Goal: Task Accomplishment & Management: Use online tool/utility

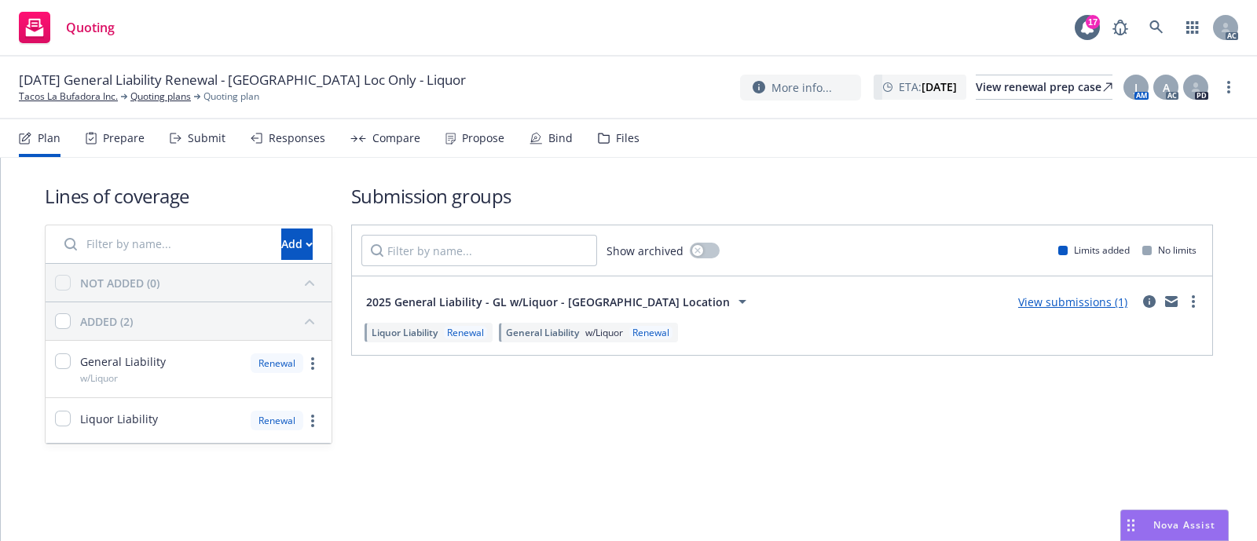
click at [103, 134] on div "Prepare" at bounding box center [124, 138] width 42 height 13
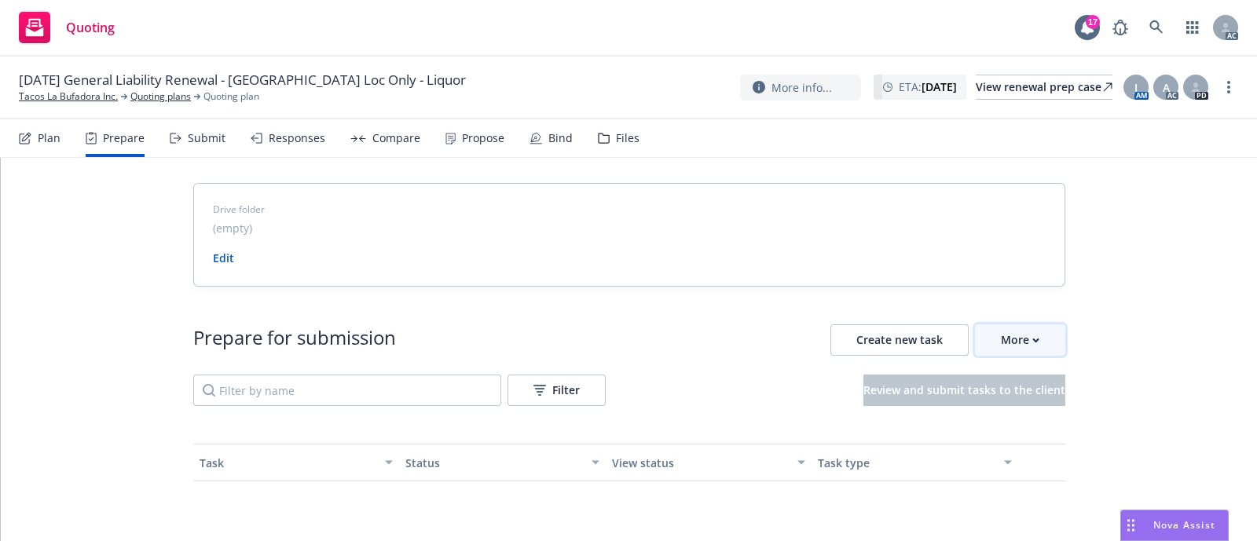
click at [1017, 346] on div "More" at bounding box center [1020, 340] width 38 height 30
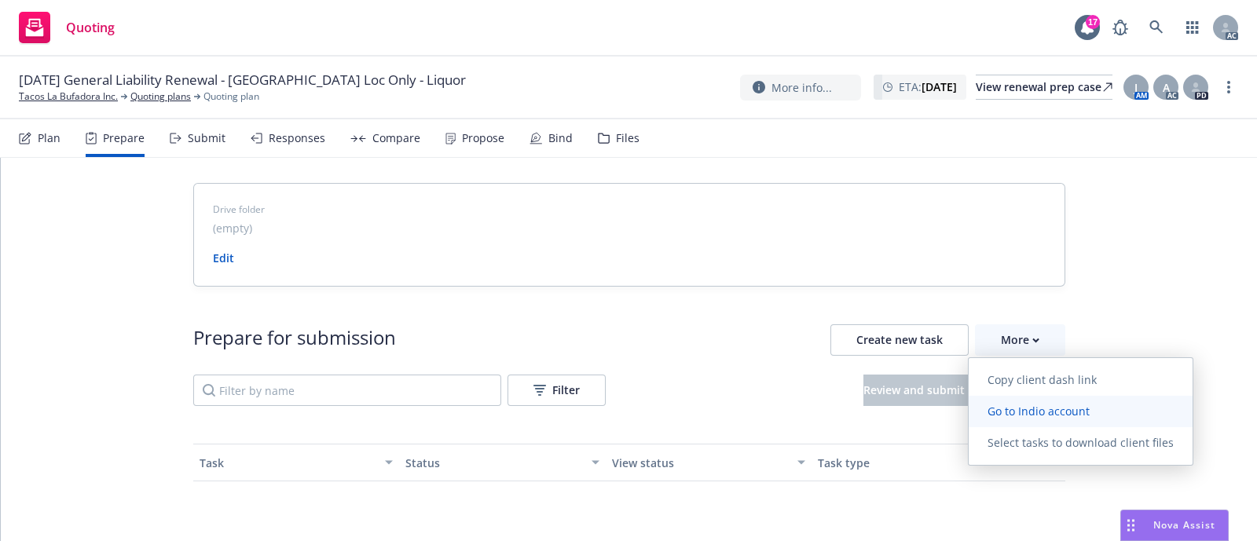
click at [1009, 410] on span "Go to Indio account" at bounding box center [1038, 411] width 140 height 15
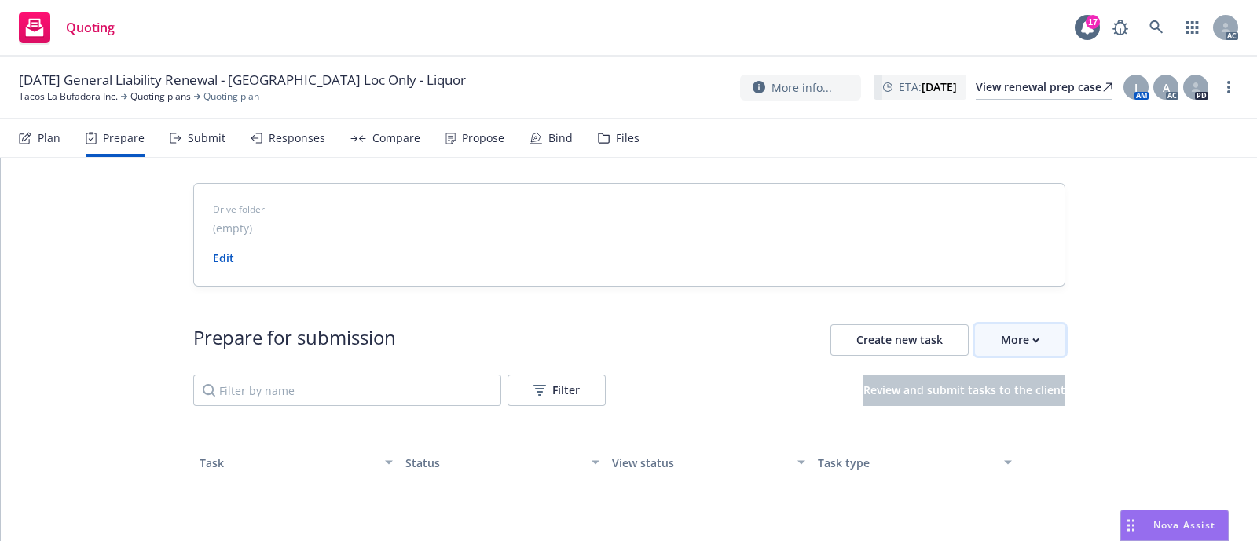
click at [1020, 338] on div "More" at bounding box center [1020, 340] width 38 height 30
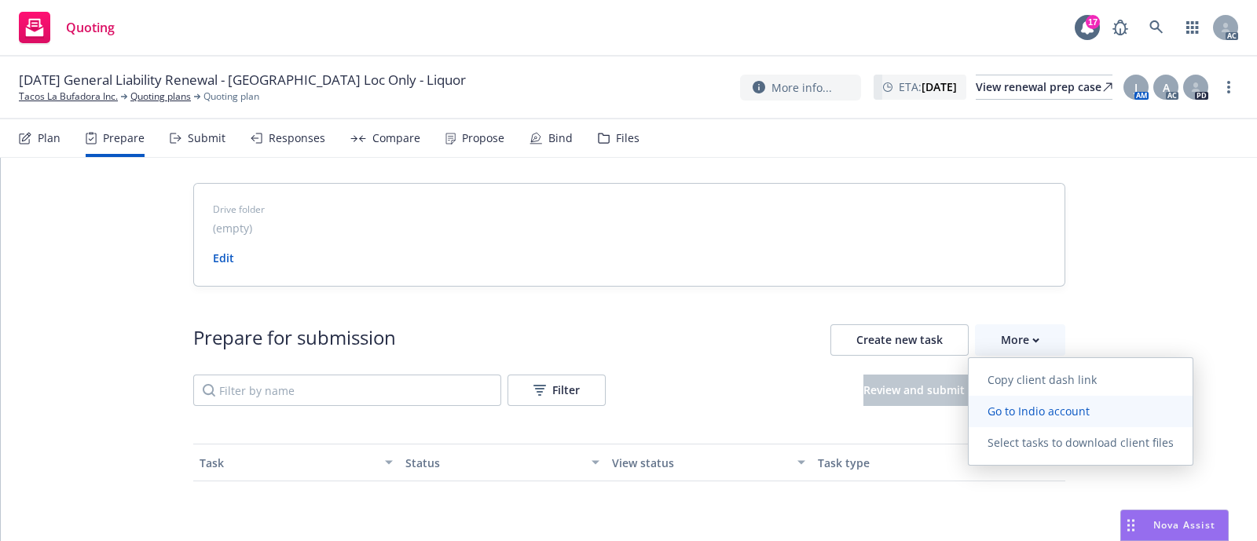
click at [1009, 404] on span "Go to Indio account" at bounding box center [1038, 411] width 140 height 15
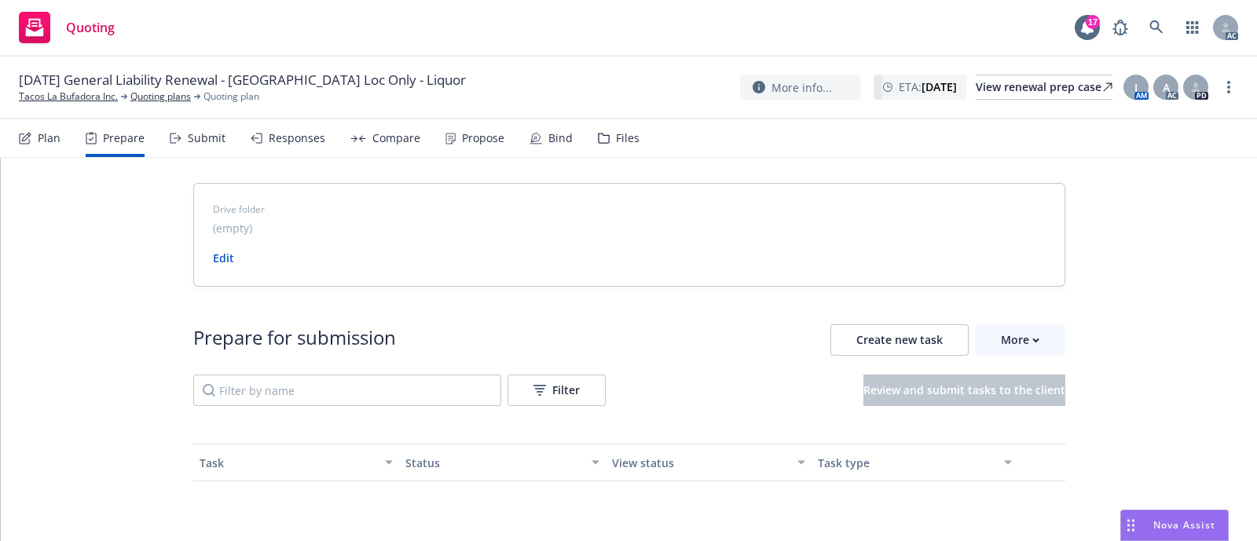
click at [605, 127] on div "Files" at bounding box center [619, 138] width 42 height 38
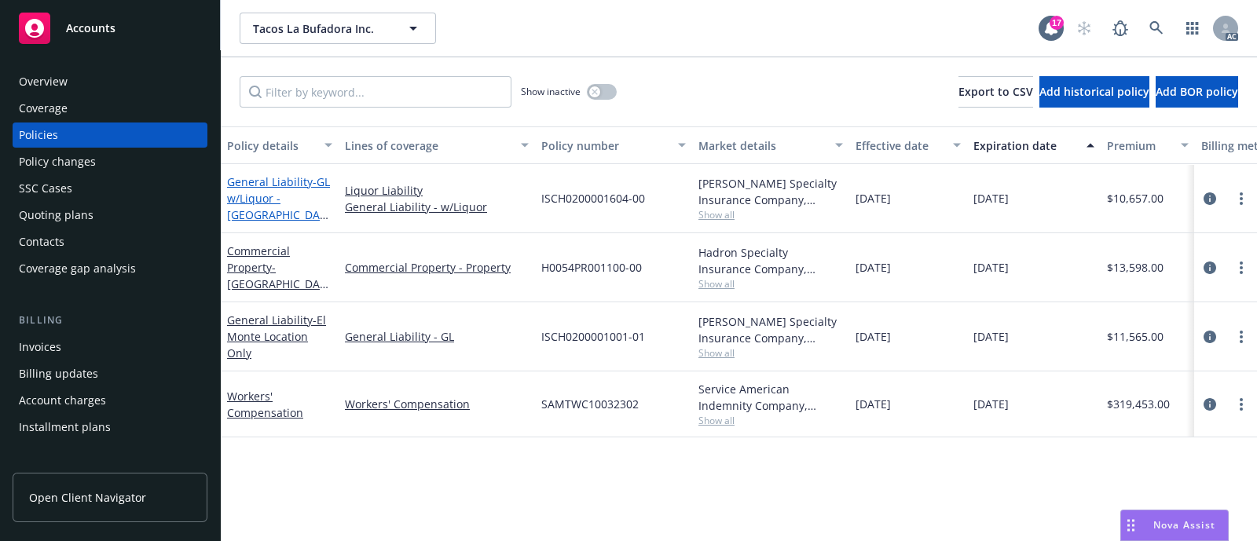
click at [249, 186] on link "General Liability - GL w/Liquor - Victorville Location" at bounding box center [278, 206] width 103 height 64
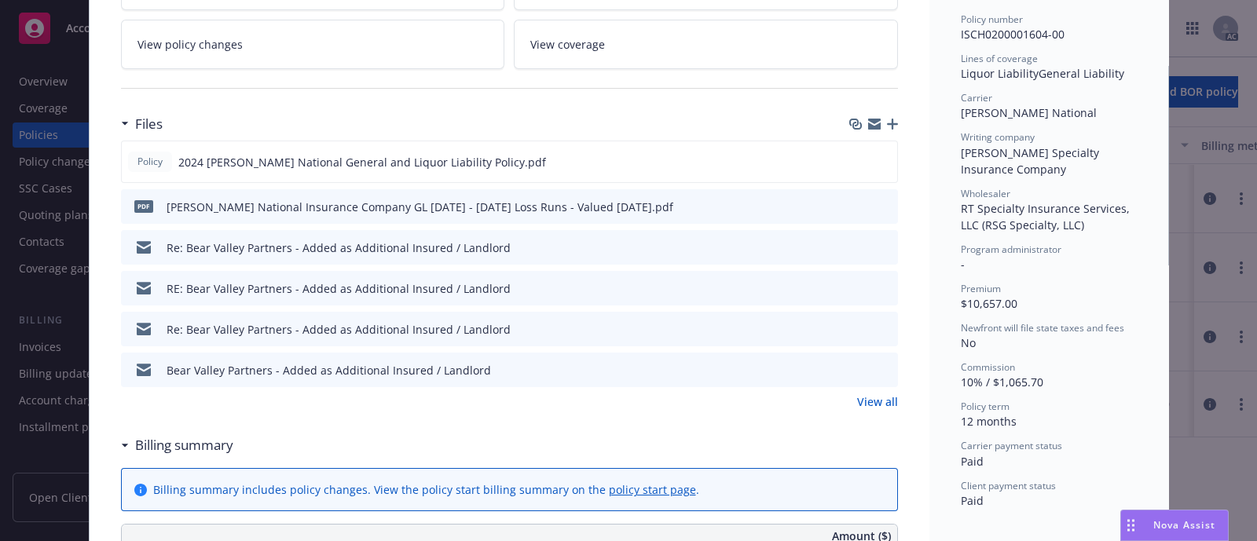
scroll to position [392, 0]
click at [876, 155] on icon "preview file" at bounding box center [882, 160] width 14 height 11
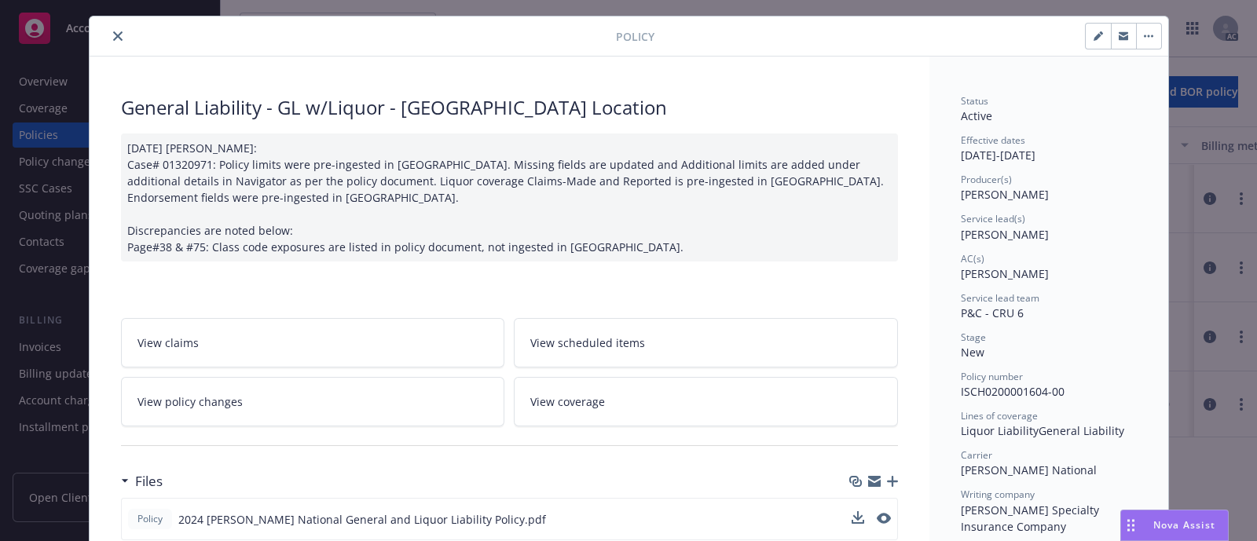
scroll to position [0, 0]
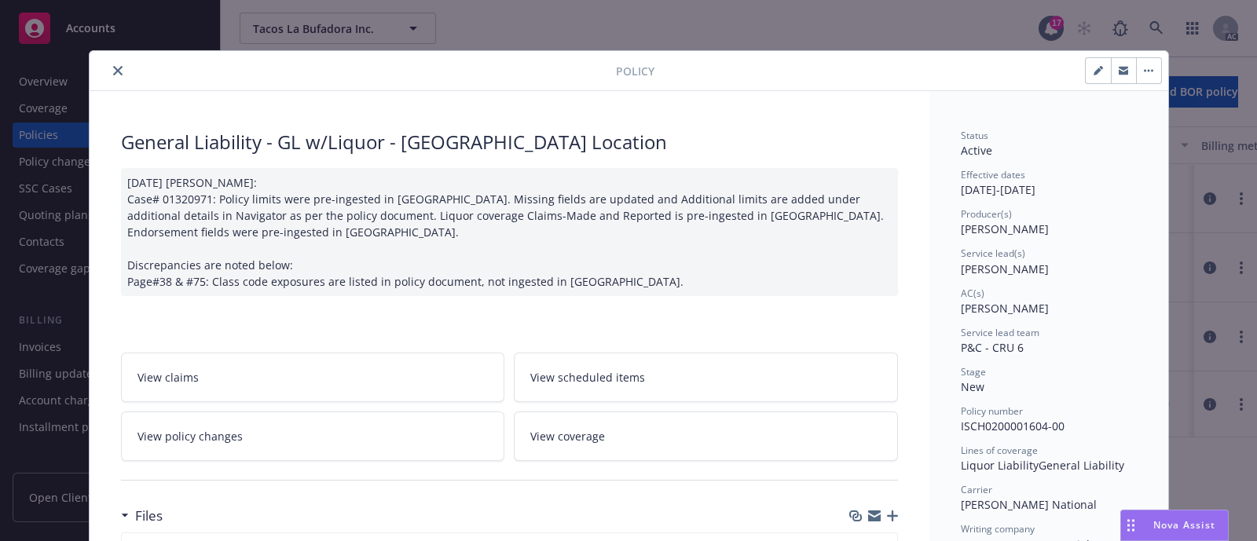
click at [113, 72] on icon "close" at bounding box center [117, 70] width 9 height 9
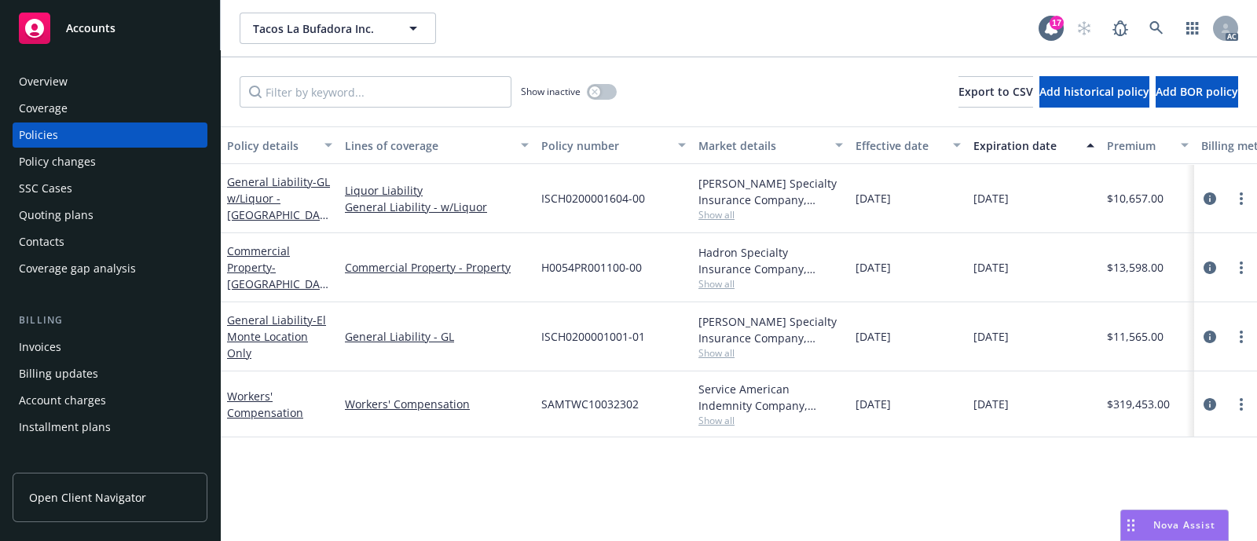
click at [60, 213] on div "Quoting plans" at bounding box center [56, 215] width 75 height 25
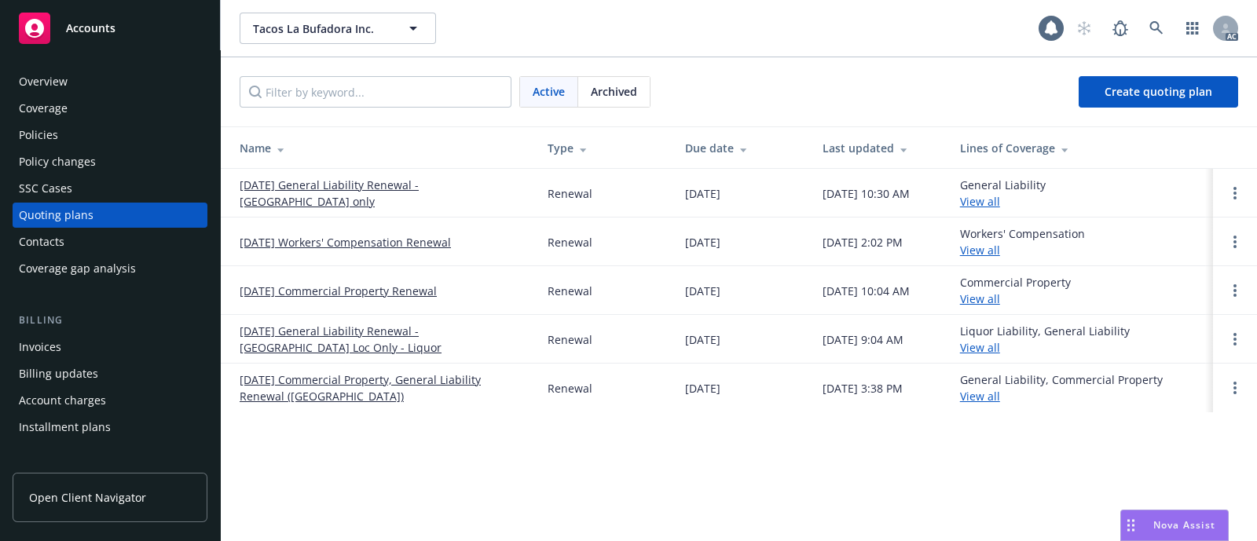
click at [619, 83] on span "Archived" at bounding box center [614, 91] width 46 height 16
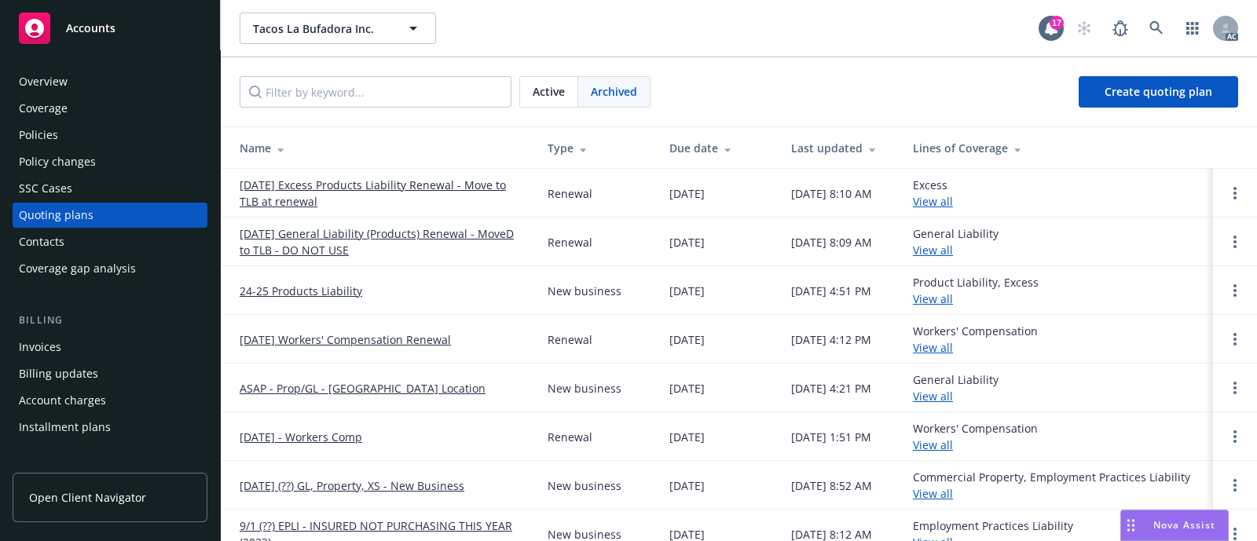
click at [326, 385] on link "ASAP - Prop/GL - Victorville Location" at bounding box center [363, 388] width 246 height 16
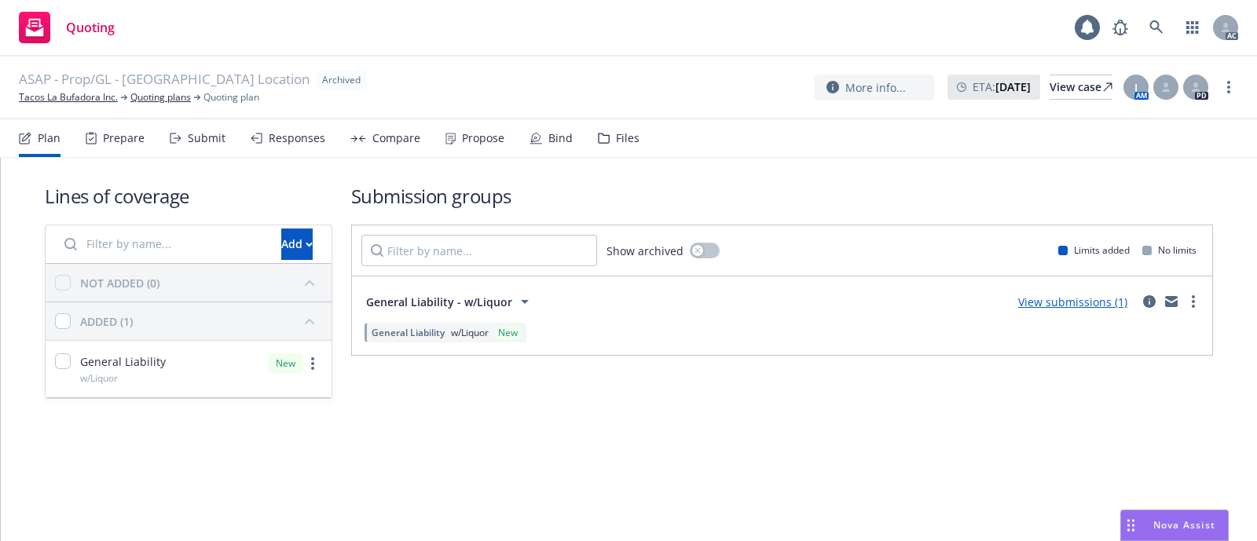
click at [608, 144] on div "Files" at bounding box center [619, 138] width 42 height 38
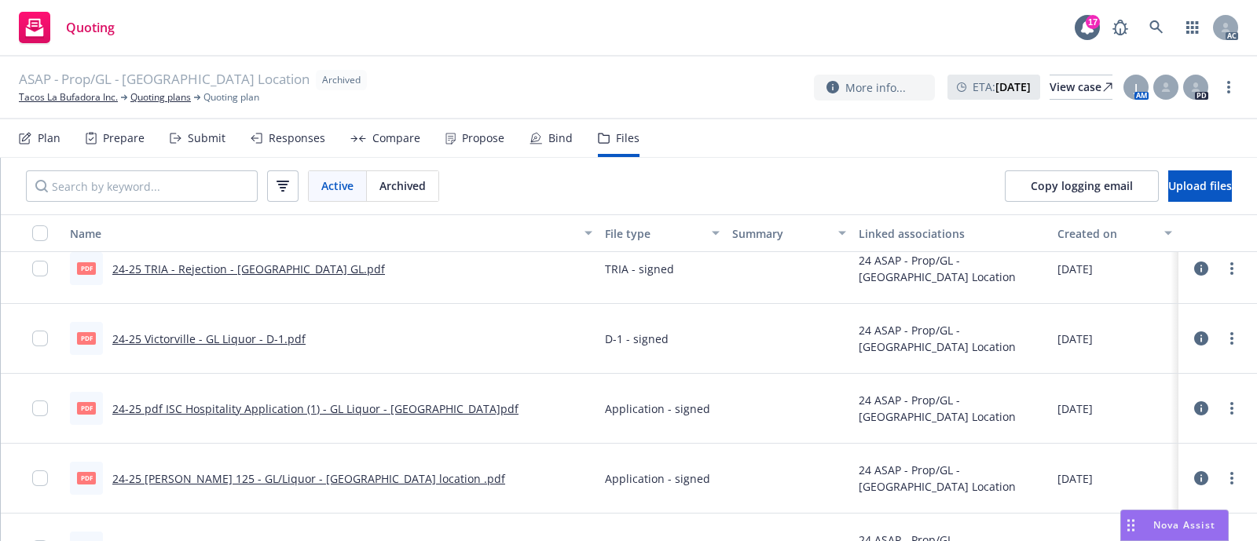
scroll to position [392, 0]
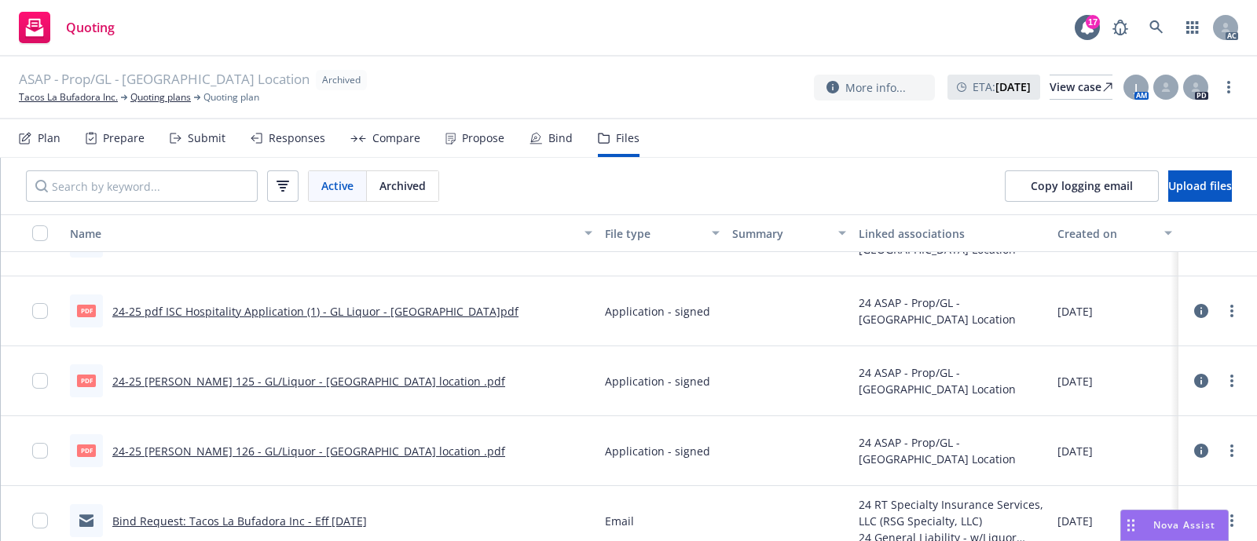
click at [400, 308] on link "24-25 pdf ISC Hospitality Application (1) - GL Liquor - [GEOGRAPHIC_DATA]pdf" at bounding box center [315, 311] width 406 height 15
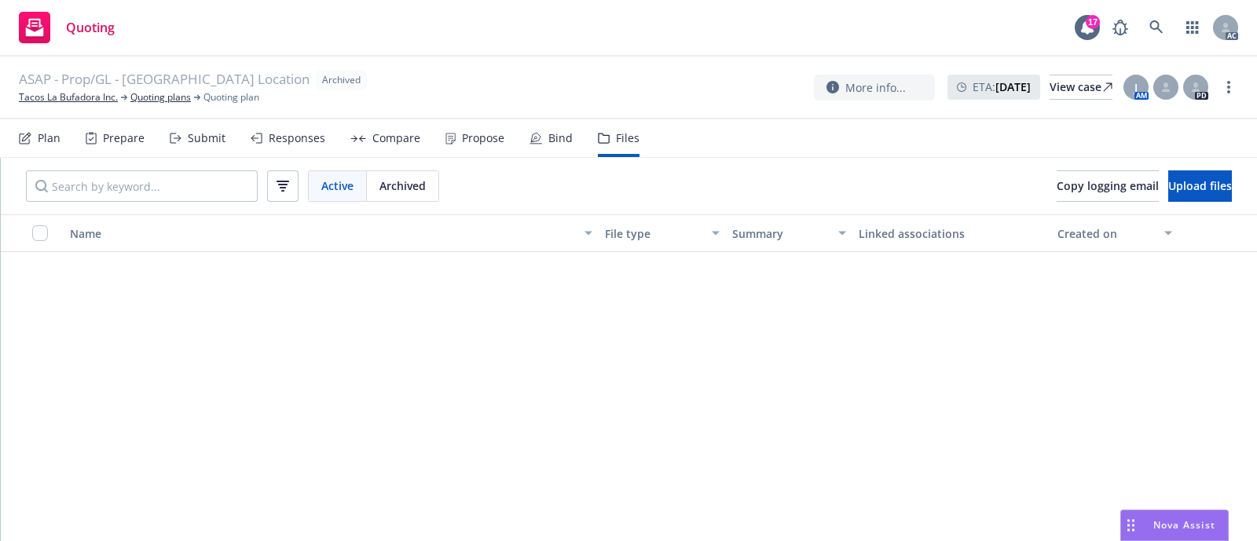
scroll to position [392, 0]
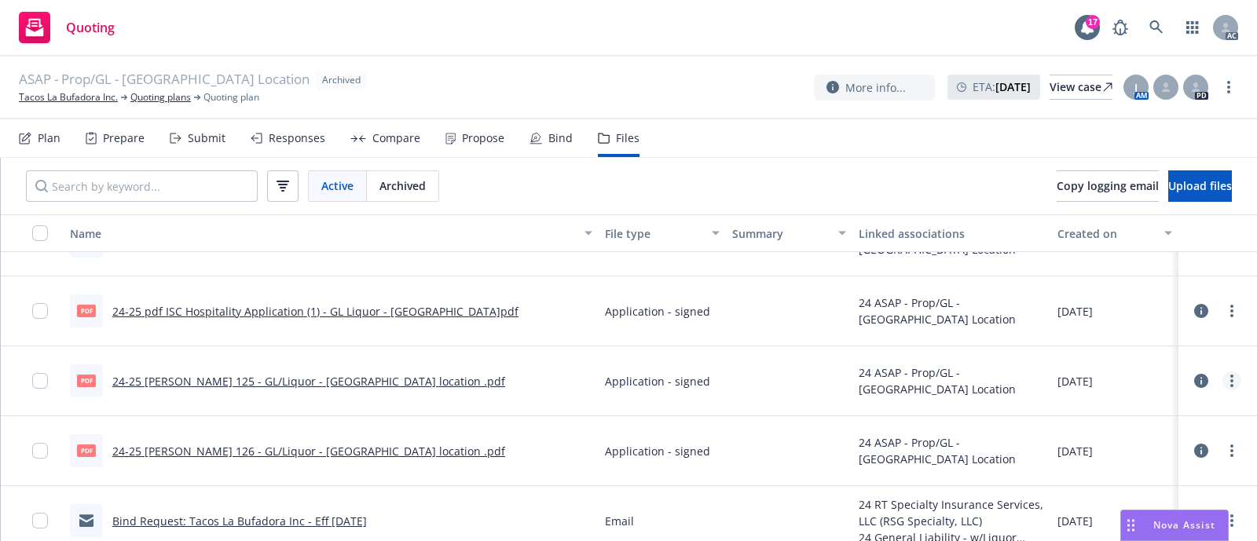
click at [1230, 379] on circle "more" at bounding box center [1231, 380] width 3 height 3
click at [1138, 437] on link "Download" at bounding box center [1147, 442] width 156 height 31
click at [1230, 449] on circle "more" at bounding box center [1231, 450] width 3 height 3
click at [1143, 368] on link "Download" at bounding box center [1162, 368] width 156 height 31
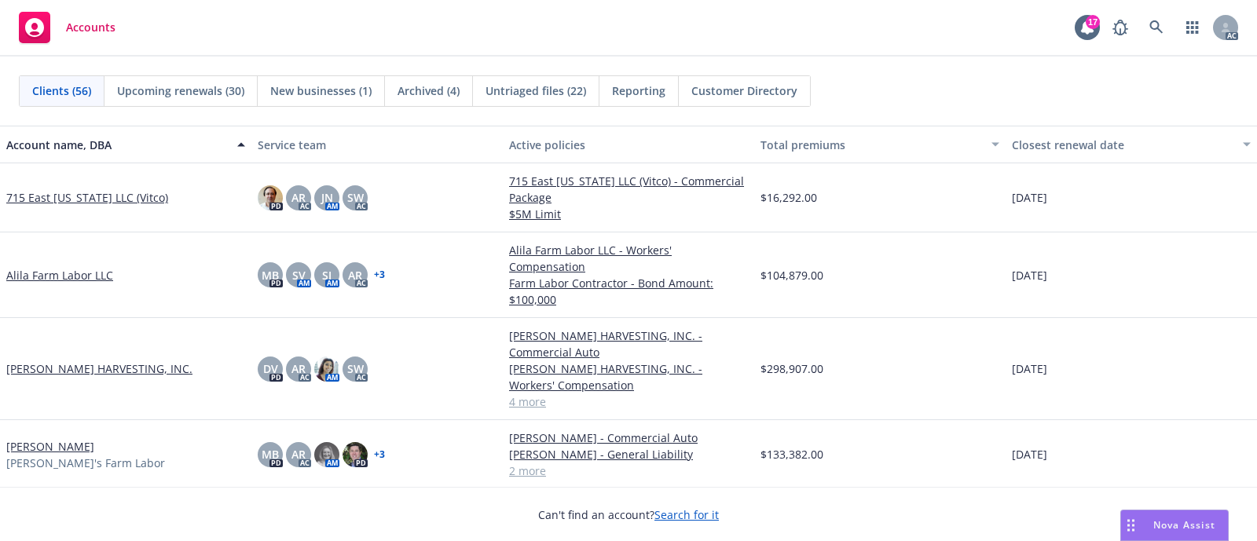
click at [1170, 521] on span "Nova Assist" at bounding box center [1184, 524] width 62 height 13
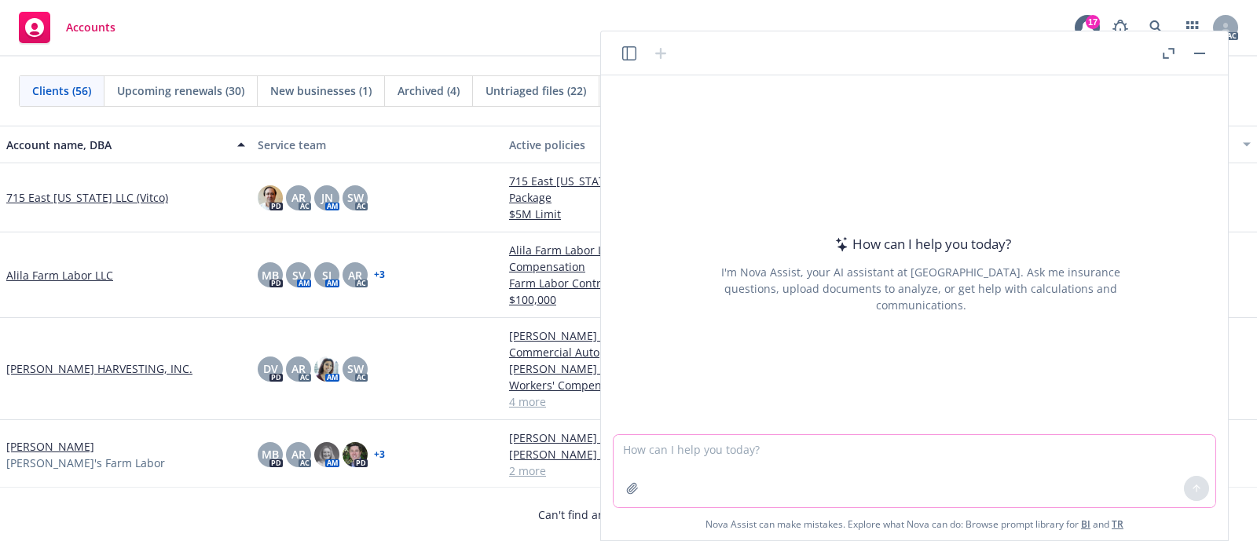
click at [762, 453] on textarea at bounding box center [914, 471] width 602 height 72
click at [631, 489] on icon "button" at bounding box center [632, 488] width 13 height 13
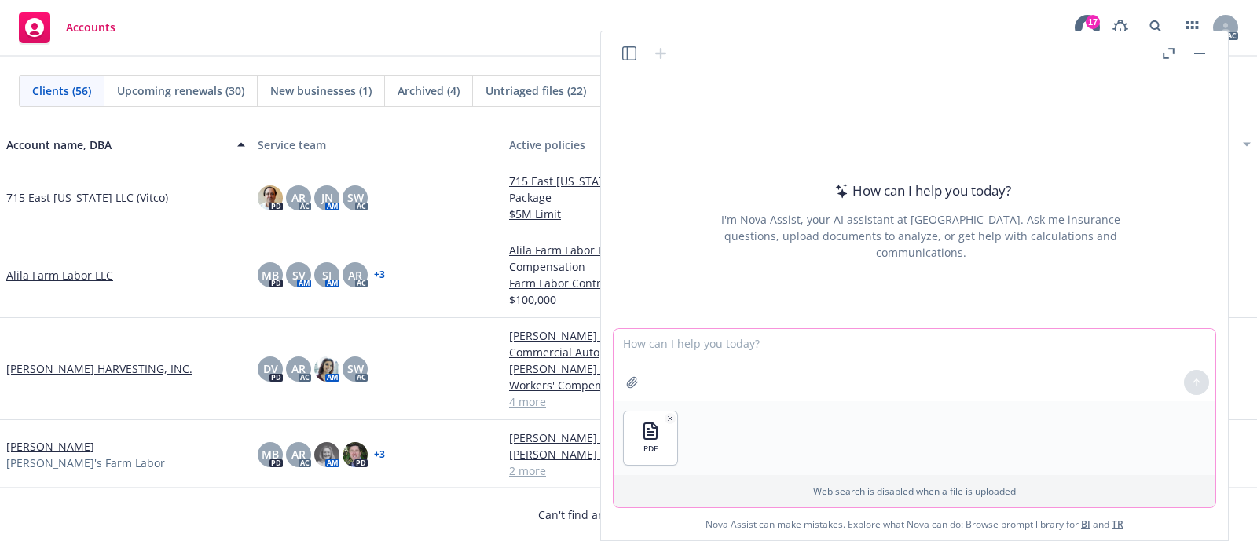
click at [690, 364] on textarea at bounding box center [914, 365] width 602 height 72
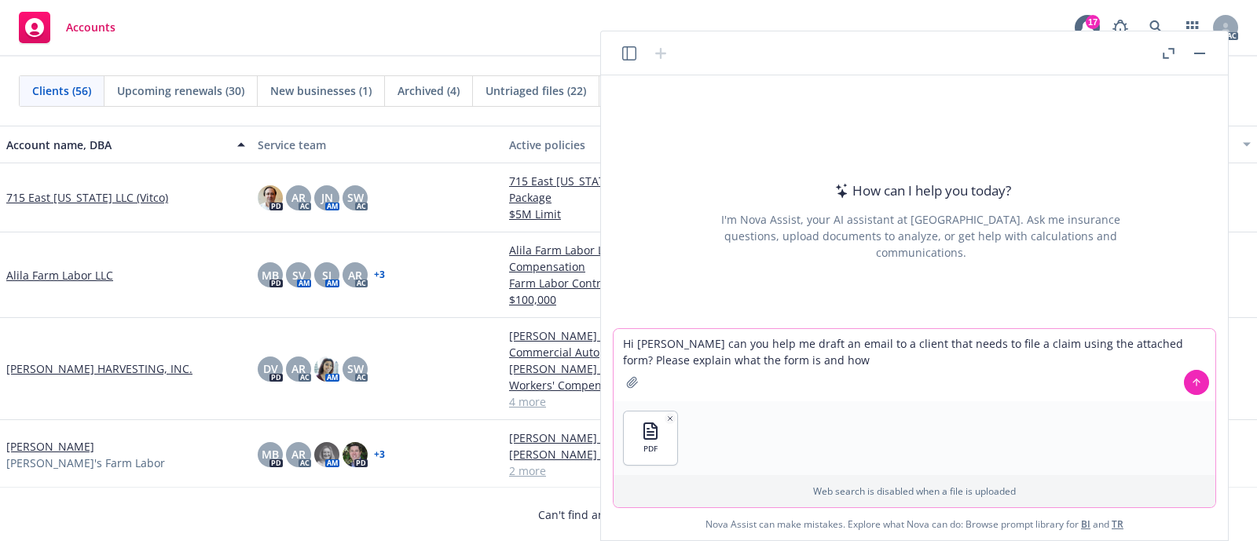
click at [844, 363] on textarea "Hi [PERSON_NAME] can you help me draft an email to a client that needs to file …" at bounding box center [914, 365] width 602 height 72
type textarea "Hi [PERSON_NAME] can you help me draft an email to a client that needs to file …"
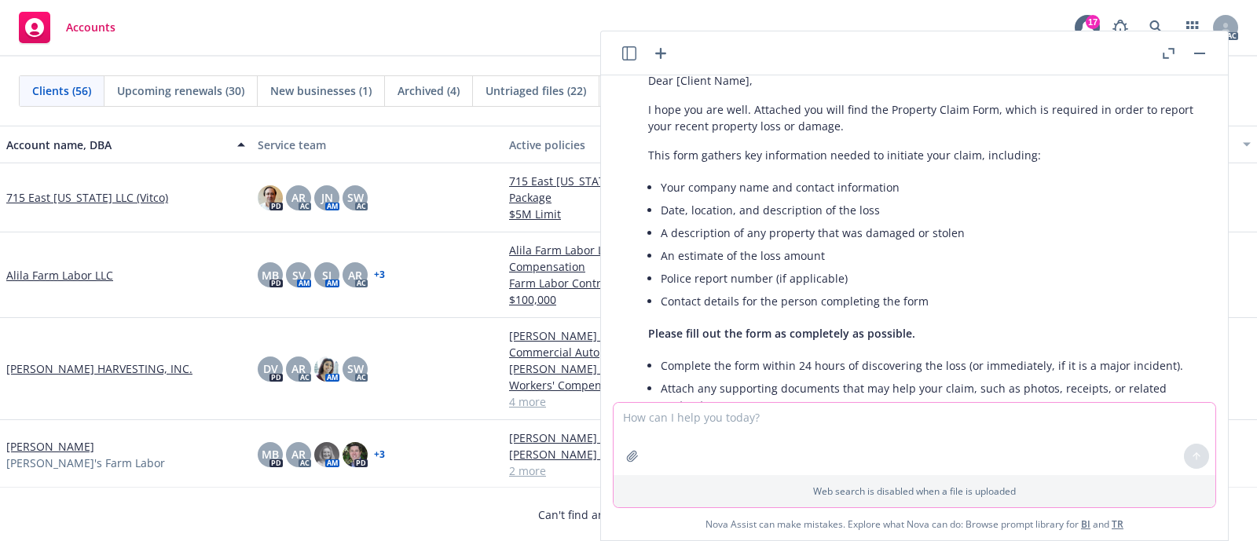
scroll to position [423, 0]
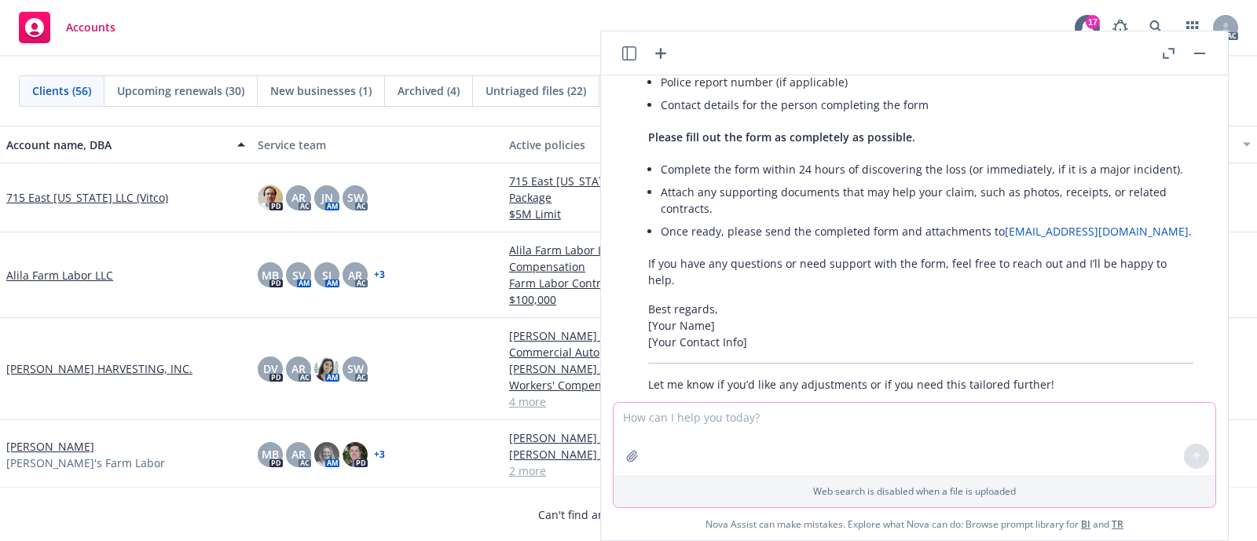
click at [777, 421] on textarea at bounding box center [914, 439] width 602 height 72
type textarea "can you make it shorter"
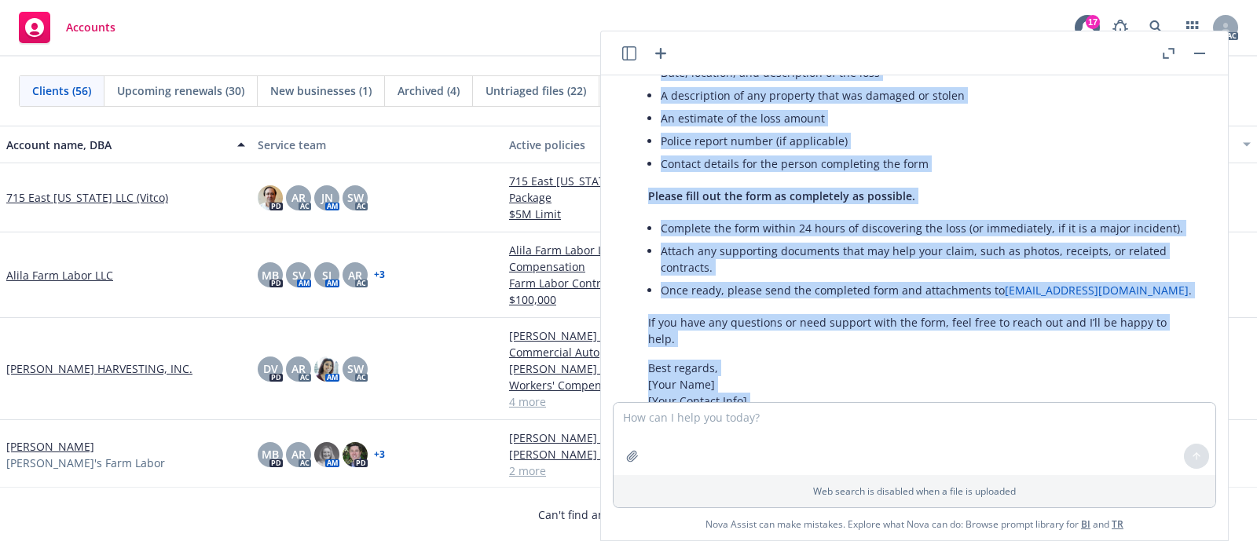
scroll to position [499, 0]
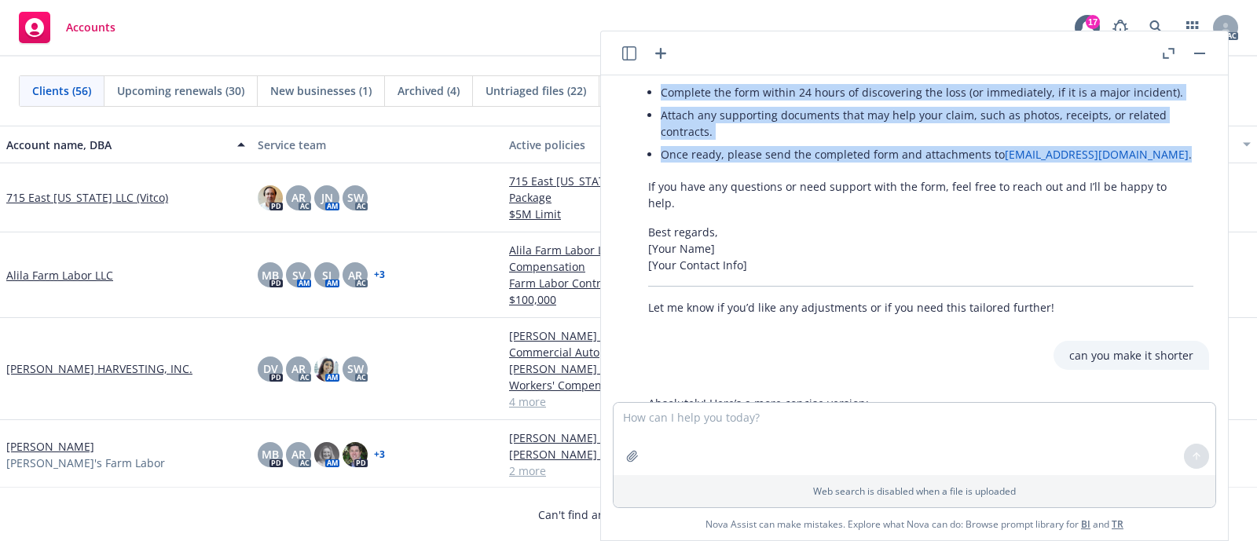
drag, startPoint x: 644, startPoint y: 108, endPoint x: 1175, endPoint y: 137, distance: 531.7
click at [1175, 137] on div "Here’s a draft email you can use for your client: Subject: Property Claim Form …" at bounding box center [920, 21] width 576 height 601
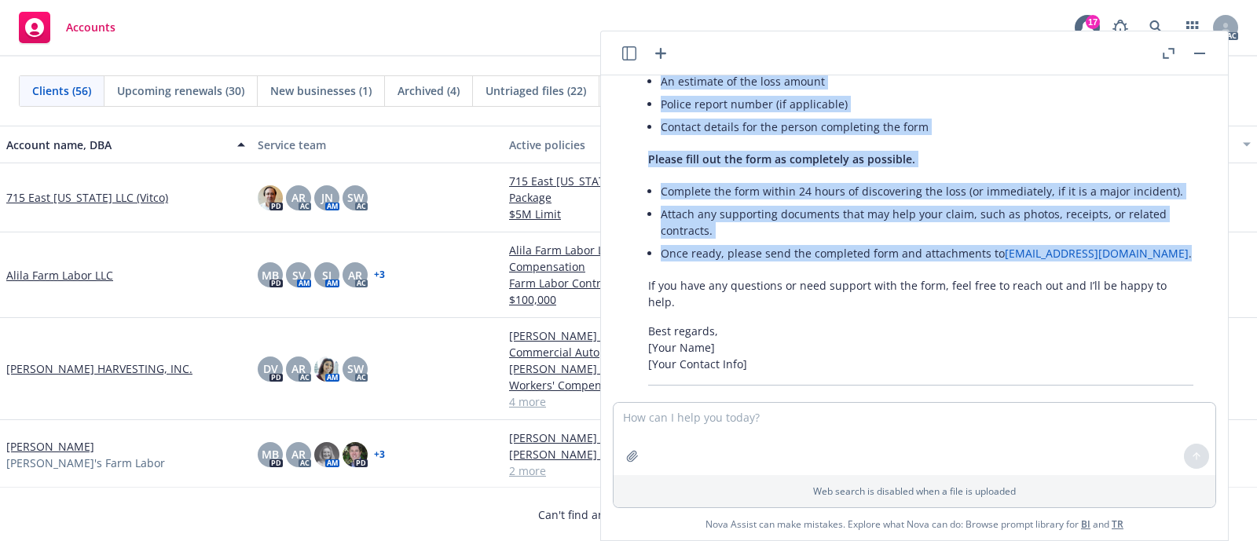
scroll to position [401, 0]
click at [727, 212] on li "Attach any supporting documents that may help your claim, such as photos, recei…" at bounding box center [926, 221] width 532 height 39
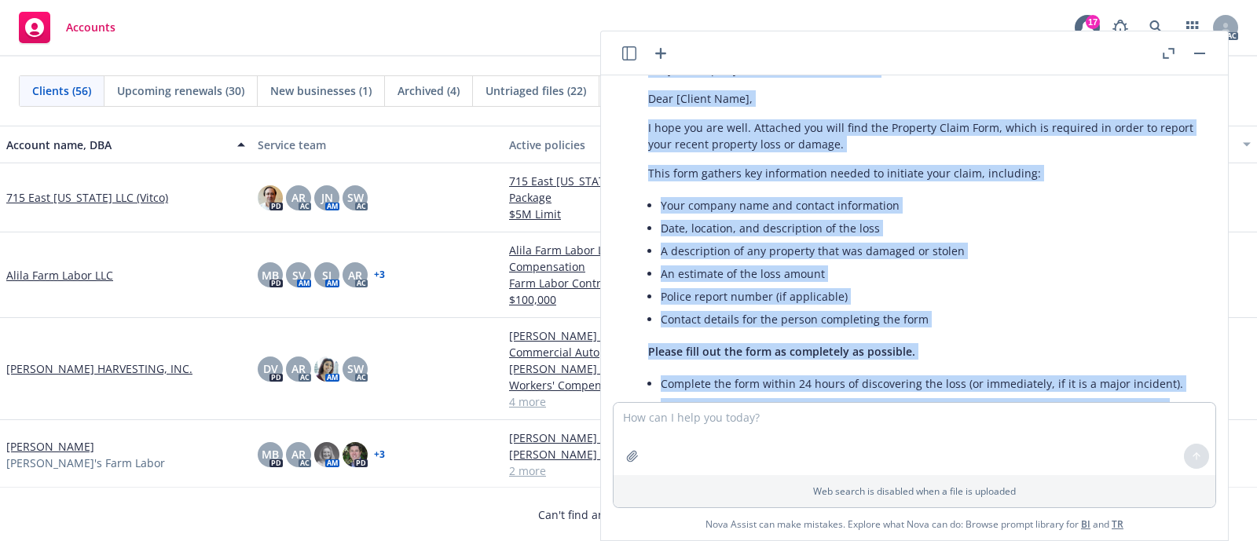
scroll to position [12, 0]
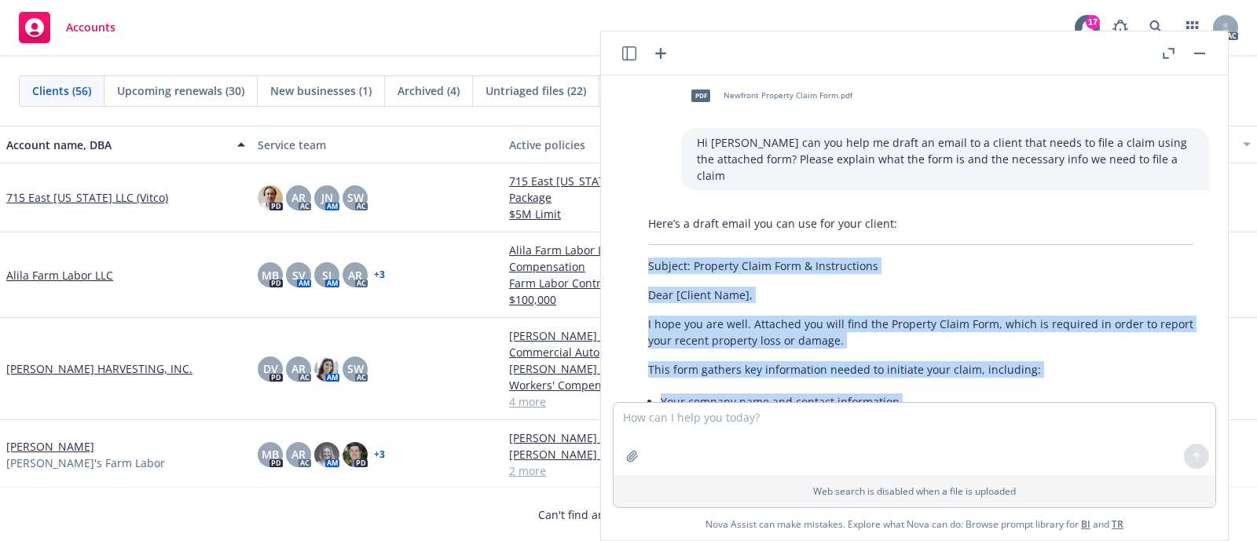
drag, startPoint x: 733, startPoint y: 211, endPoint x: 642, endPoint y: 245, distance: 97.2
click at [642, 245] on div "Here’s a draft email you can use for your client: Subject: Property Claim Form …" at bounding box center [920, 509] width 576 height 601
copy div "Subject: Property Claim Form & Instructions Dear [Client Name], I hope you are …"
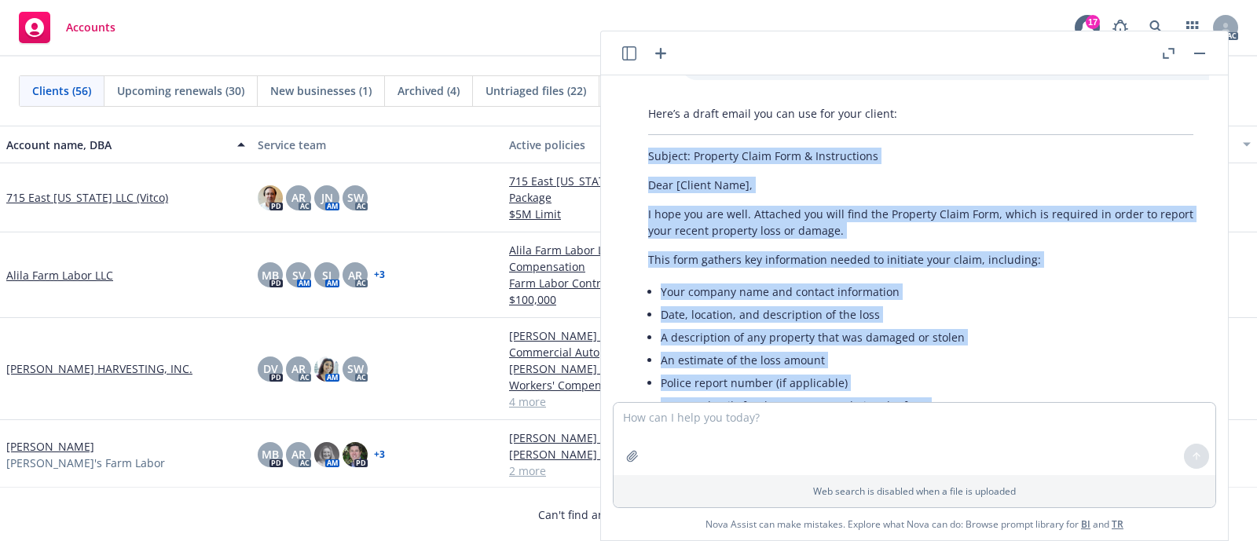
scroll to position [632, 0]
